Goal: Task Accomplishment & Management: Complete application form

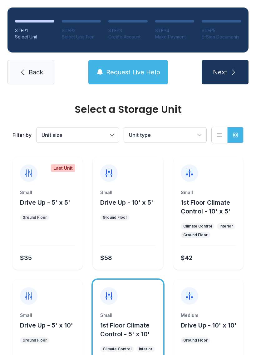
scroll to position [72, 0]
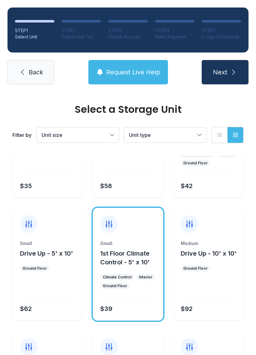
click at [40, 69] on span "Back" at bounding box center [36, 72] width 14 height 9
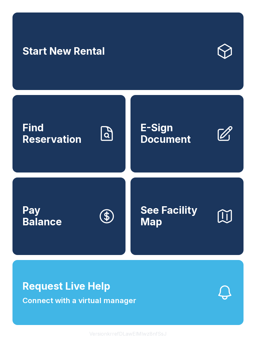
click at [182, 145] on span "E-Sign Document" at bounding box center [176, 133] width 71 height 23
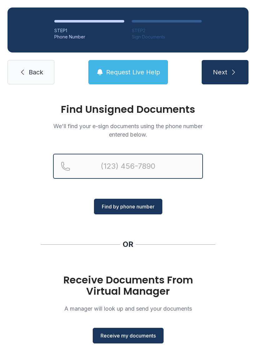
click at [112, 162] on input "Reservation phone number" at bounding box center [128, 166] width 150 height 25
click at [145, 173] on input "(" at bounding box center [128, 166] width 150 height 25
type input "[PHONE_NUMBER]"
click at [225, 72] on button "Next" at bounding box center [225, 72] width 47 height 24
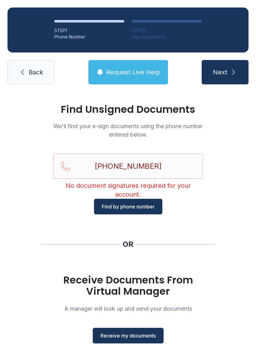
click at [236, 69] on icon "submit" at bounding box center [234, 73] width 8 height 8
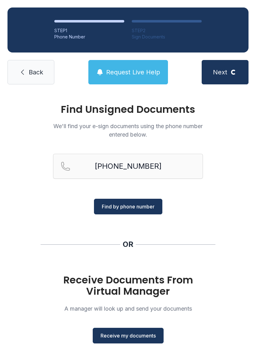
click at [132, 325] on div "Receive Documents From Virtual Manager A manager will look up and send your doc…" at bounding box center [128, 309] width 150 height 69
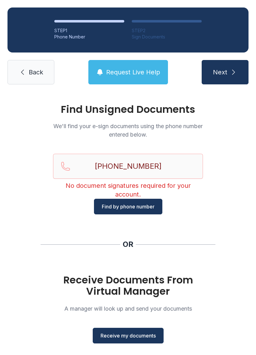
click at [138, 337] on span "Receive my documents" at bounding box center [128, 336] width 55 height 8
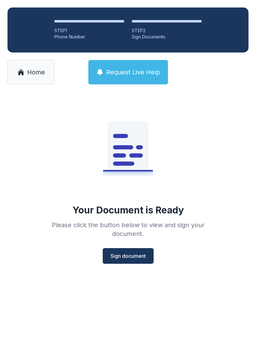
click at [130, 256] on span "Sign document" at bounding box center [128, 256] width 35 height 8
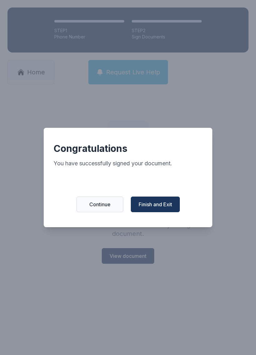
click at [159, 208] on span "Finish and Exit" at bounding box center [155, 205] width 33 height 8
